Goal: Find specific page/section: Find specific page/section

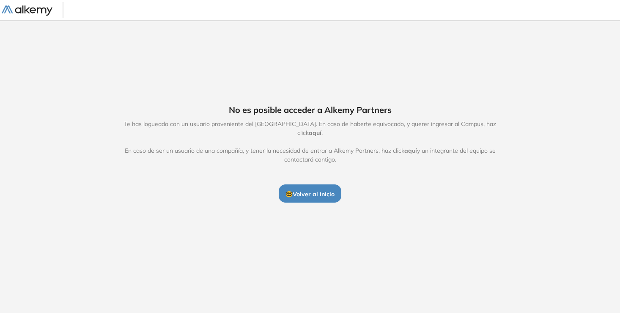
click at [321, 131] on span "aquí" at bounding box center [315, 133] width 13 height 8
click at [28, 5] on img at bounding box center [27, 10] width 51 height 11
